Goal: Transaction & Acquisition: Book appointment/travel/reservation

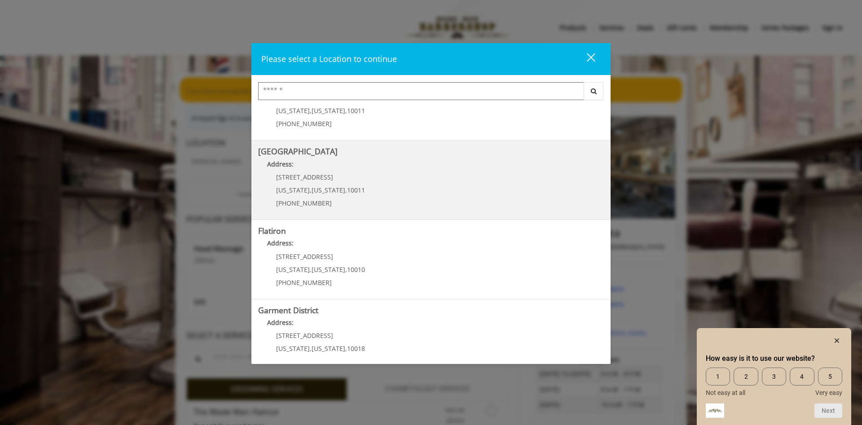
scroll to position [141, 0]
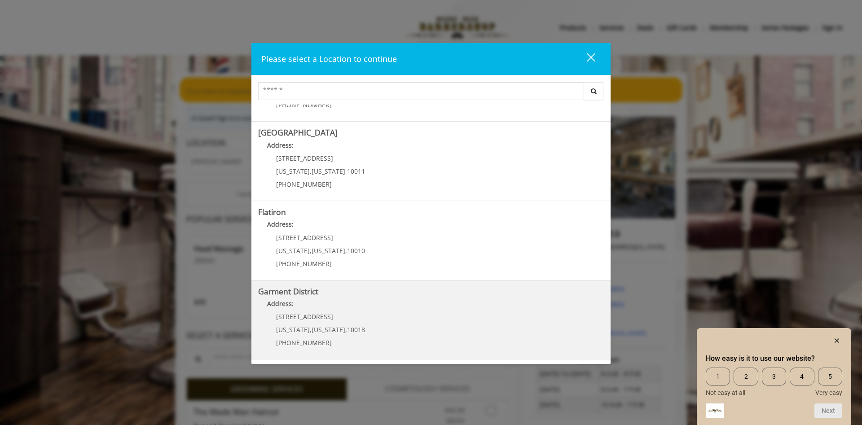
click at [332, 326] on span "[US_STATE]" at bounding box center [328, 329] width 34 height 9
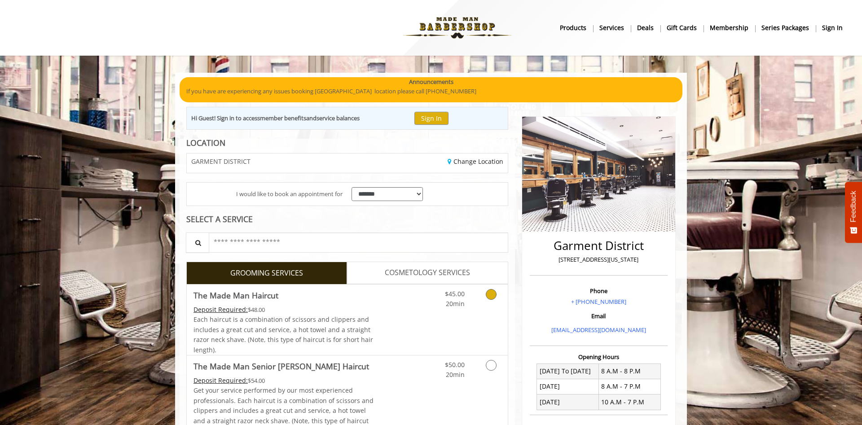
click at [465, 301] on div "$45.00 20min" at bounding box center [445, 297] width 51 height 25
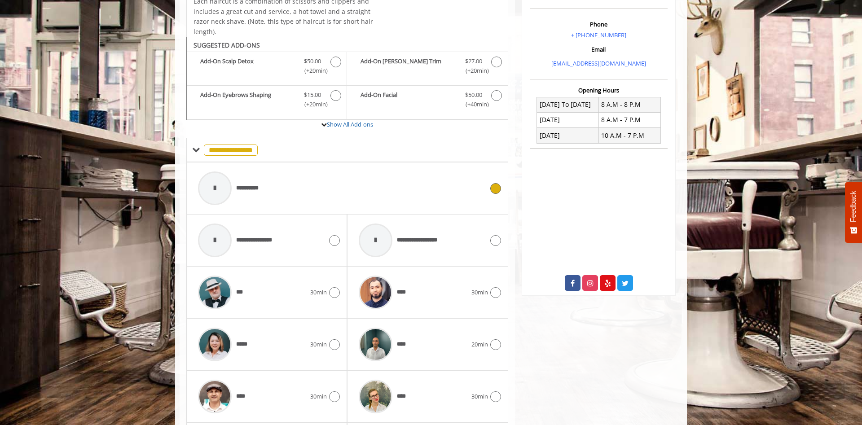
scroll to position [303, 0]
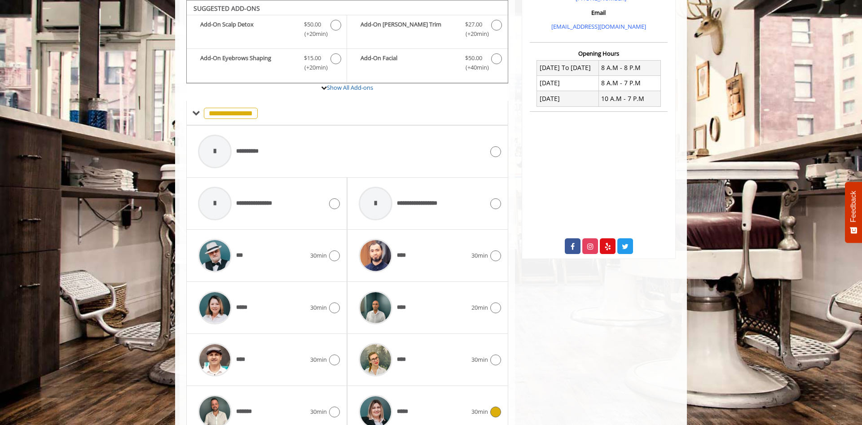
click at [422, 407] on div "*****" at bounding box center [412, 411] width 117 height 43
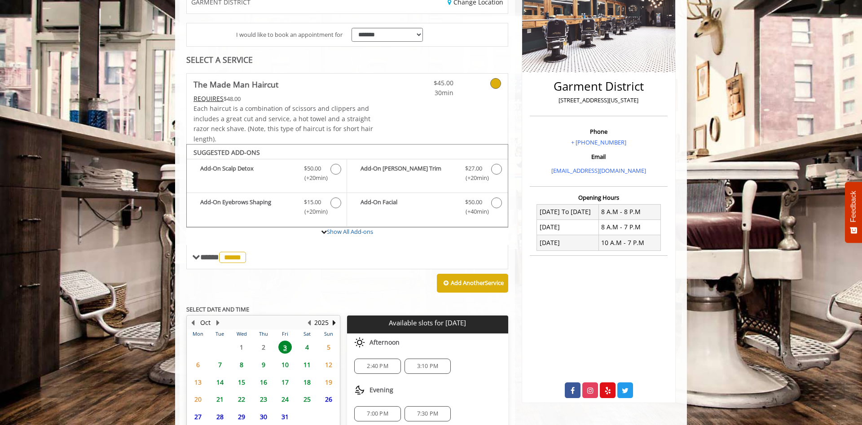
scroll to position [234, 0]
